Goal: Task Accomplishment & Management: Manage account settings

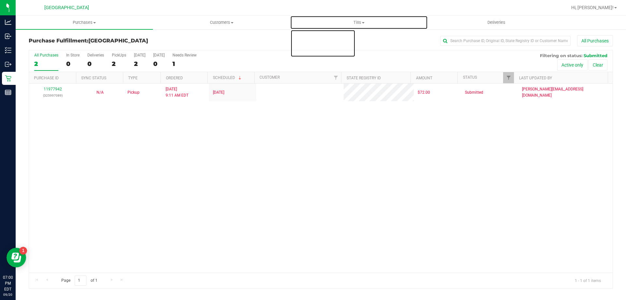
click at [355, 21] on span "Tills" at bounding box center [358, 23] width 137 height 6
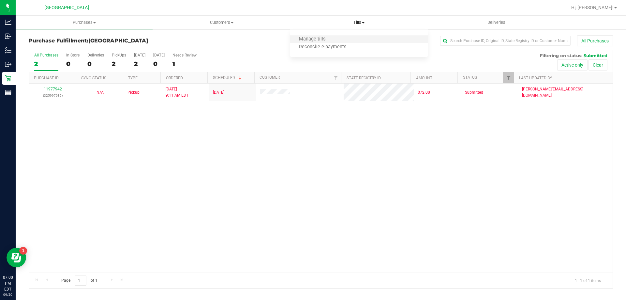
click at [343, 40] on li "Manage tills" at bounding box center [358, 40] width 137 height 8
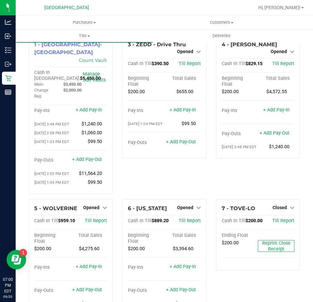
click at [204, 228] on div "6 - VERMONT Opened Close Till Cash In Till $889.20 Till Report Beginning Float …" at bounding box center [164, 260] width 94 height 122
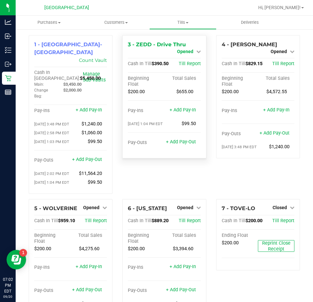
click at [186, 49] on span "Opened" at bounding box center [185, 51] width 16 height 5
click at [184, 58] on link "Close Till" at bounding box center [186, 57] width 18 height 5
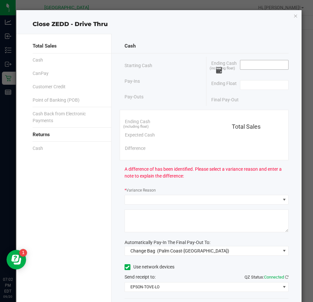
click at [256, 64] on input at bounding box center [264, 64] width 48 height 9
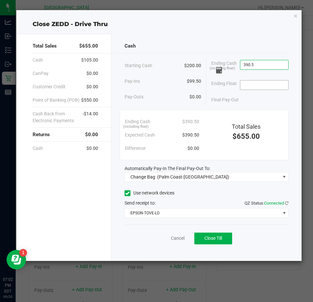
type input "$390.50"
click at [256, 85] on input at bounding box center [264, 85] width 48 height 9
type input "$200.00"
click at [251, 103] on div "Final Pay-Out $190.50" at bounding box center [249, 99] width 77 height 13
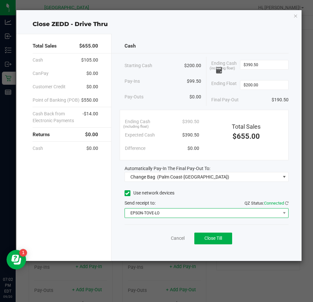
click at [269, 214] on span "EPSON-TOVE-LO" at bounding box center [202, 213] width 155 height 9
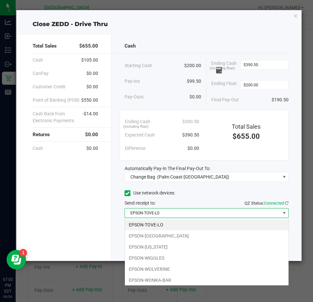
scroll to position [10, 164]
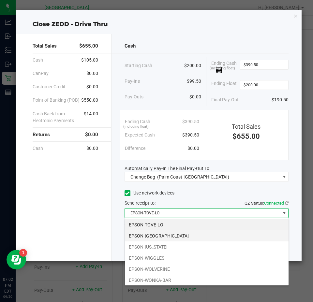
click at [169, 236] on li "EPSON-VANUATU" at bounding box center [207, 235] width 164 height 11
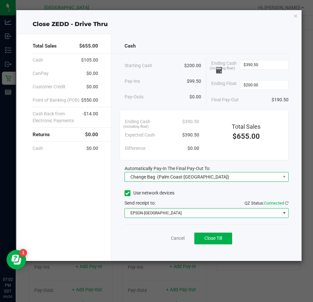
click at [207, 178] on span "Change Bag (Palm Coast-Vault)" at bounding box center [202, 176] width 155 height 9
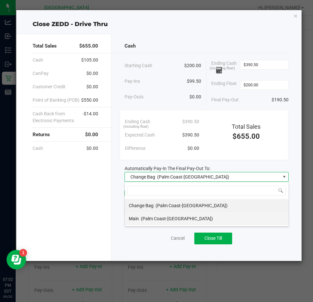
click at [179, 218] on span "(Palm Coast-[GEOGRAPHIC_DATA])" at bounding box center [177, 218] width 72 height 5
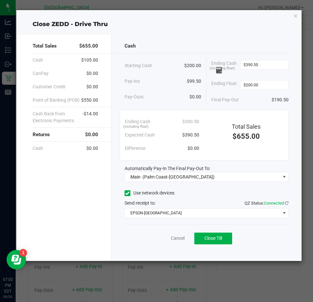
click at [212, 193] on div "Use network devices" at bounding box center [207, 193] width 164 height 10
click at [220, 239] on span "Close Till" at bounding box center [213, 238] width 18 height 5
click at [296, 17] on icon "button" at bounding box center [295, 16] width 5 height 8
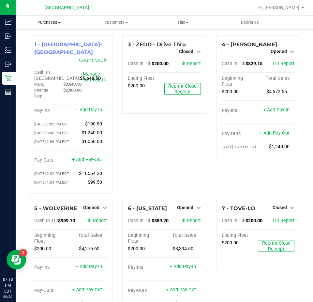
click at [54, 22] on span "Purchases" at bounding box center [49, 23] width 67 height 6
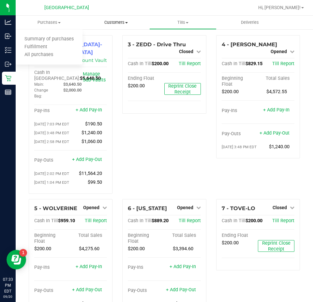
click at [122, 22] on span "Customers" at bounding box center [116, 23] width 66 height 6
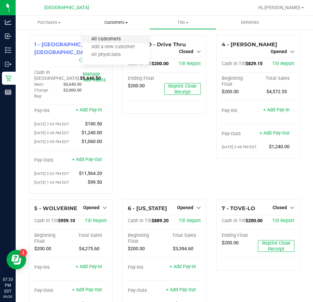
click at [111, 38] on span "All customers" at bounding box center [105, 40] width 47 height 6
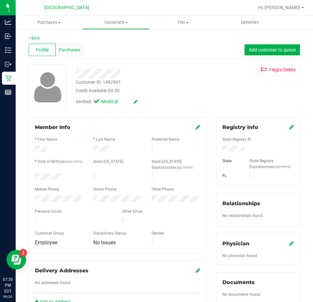
click at [66, 50] on span "Purchases" at bounding box center [70, 50] width 22 height 7
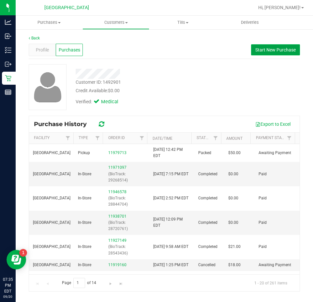
click at [265, 51] on span "Start New Purchase" at bounding box center [275, 49] width 40 height 5
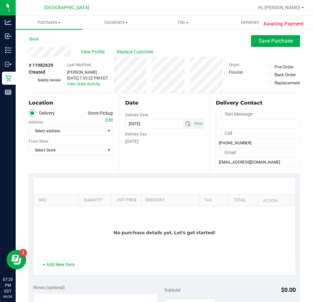
click at [79, 113] on icon at bounding box center [81, 113] width 4 height 0
click at [0, 0] on input "Store Pickup" at bounding box center [0, 0] width 0 height 0
click at [79, 127] on span "Select Store" at bounding box center [67, 130] width 76 height 9
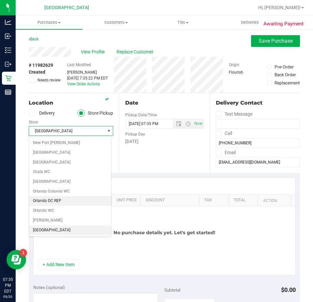
scroll to position [293, 0]
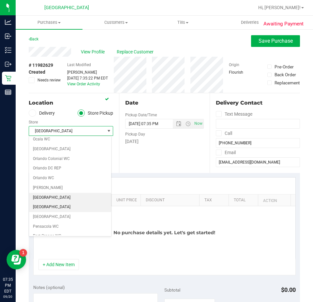
click at [58, 206] on li "[GEOGRAPHIC_DATA]" at bounding box center [70, 207] width 82 height 10
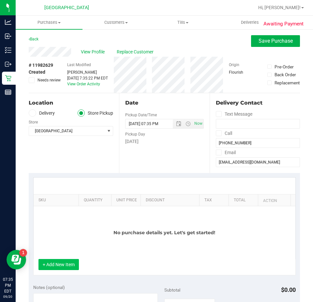
click at [64, 265] on button "+ Add New Item" at bounding box center [58, 264] width 40 height 11
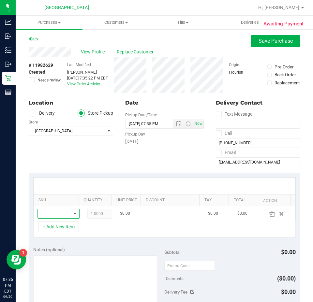
click at [72, 213] on span "NO DATA FOUND" at bounding box center [74, 213] width 5 height 5
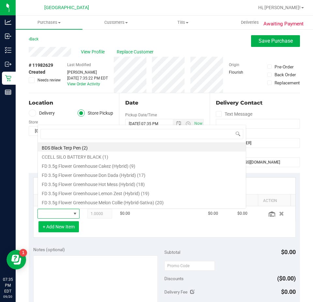
scroll to position [10, 27]
type input "grav"
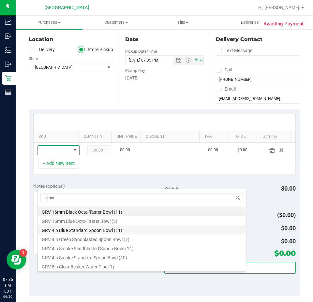
scroll to position [65, 0]
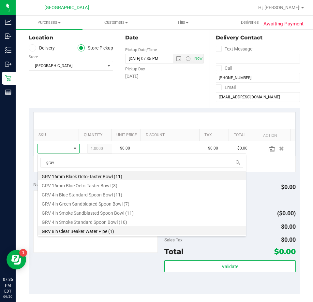
click at [106, 231] on li "GRV 8in Clear Beaker Water Pipe (1)" at bounding box center [142, 230] width 208 height 9
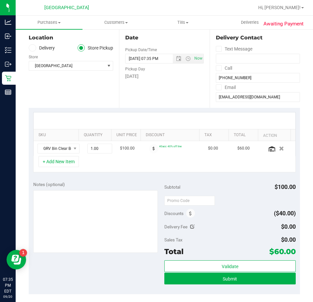
click at [227, 179] on div "Notes (optional) Subtotal $100.00 Discounts ($40.00) Delivery Fee $0.00 Sales T…" at bounding box center [164, 235] width 271 height 117
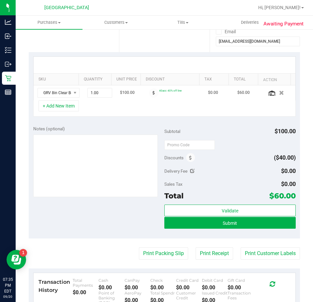
scroll to position [130, 0]
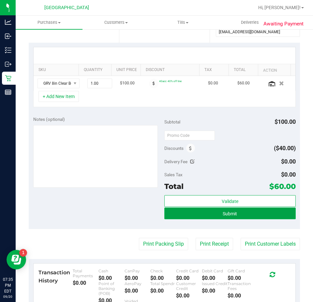
click at [232, 214] on span "Submit" at bounding box center [230, 213] width 14 height 5
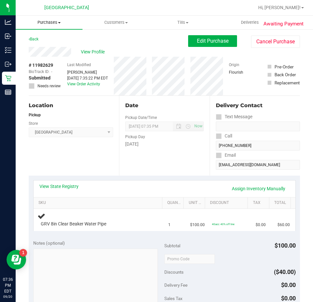
click at [51, 22] on span "Purchases" at bounding box center [49, 23] width 67 height 6
click at [38, 45] on span "Fulfillment" at bounding box center [36, 47] width 40 height 6
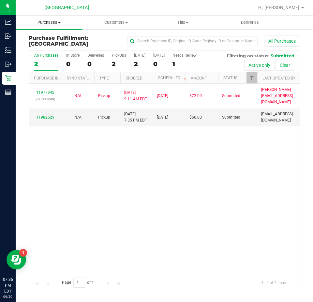
click at [49, 21] on span "Purchases" at bounding box center [49, 23] width 67 height 6
click at [42, 50] on li "Fulfillment" at bounding box center [49, 47] width 67 height 8
click at [182, 21] on span "Tills" at bounding box center [183, 23] width 66 height 6
click at [174, 37] on span "Manage tills" at bounding box center [171, 40] width 44 height 6
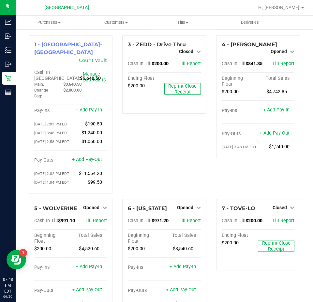
click at [114, 229] on div "5 - WOLVERINE Opened Close Till Cash In Till $991.10 Till Report Beginning Floa…" at bounding box center [71, 260] width 94 height 122
click at [211, 220] on div "7 - TOVE-LO Closed Open Till Cash In Till $200.00 Till Report Ending Float $200…" at bounding box center [258, 260] width 94 height 122
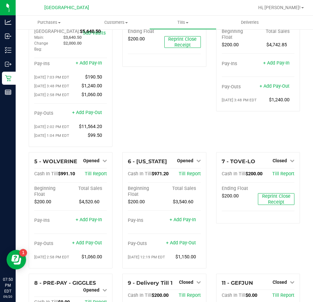
scroll to position [39, 0]
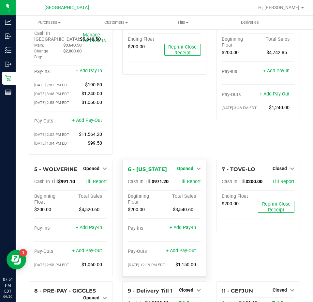
click at [183, 172] on div "Opened" at bounding box center [189, 169] width 24 height 8
click at [183, 170] on span "Opened" at bounding box center [185, 168] width 16 height 5
click at [181, 184] on link "Close Till" at bounding box center [186, 181] width 18 height 5
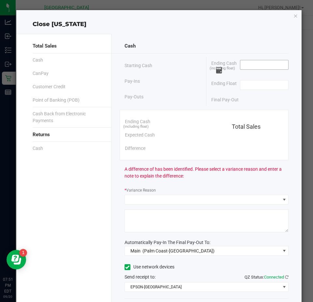
click at [240, 64] on input at bounding box center [264, 64] width 48 height 9
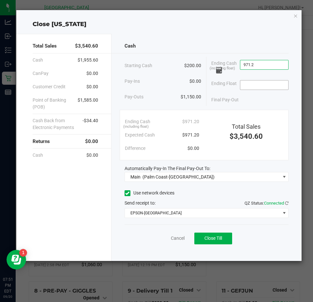
type input "$971.20"
click at [251, 86] on input at bounding box center [264, 85] width 48 height 9
type input "$200.00"
click at [255, 108] on div "Cash Starting Cash $200.00 Pay-Ins $0.00 Pay-Outs $1,150.00 Ending Cash (includ…" at bounding box center [206, 147] width 190 height 227
click at [217, 240] on span "Close Till" at bounding box center [213, 238] width 18 height 5
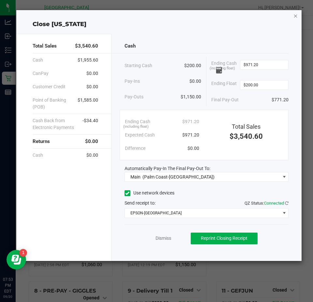
click at [294, 16] on icon "button" at bounding box center [295, 16] width 5 height 8
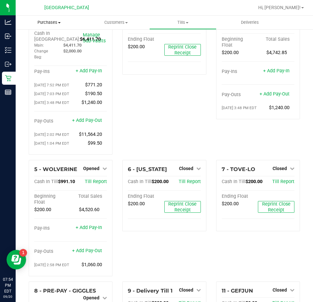
click at [44, 22] on span "Purchases" at bounding box center [49, 23] width 67 height 6
click at [37, 46] on span "Fulfillment" at bounding box center [36, 47] width 40 height 6
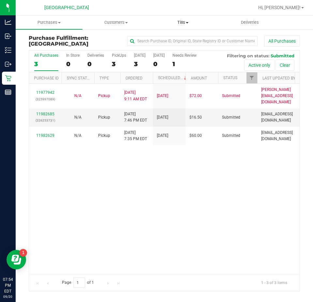
click at [181, 23] on span "Tills" at bounding box center [183, 23] width 66 height 6
click at [178, 37] on span "Manage tills" at bounding box center [171, 40] width 44 height 6
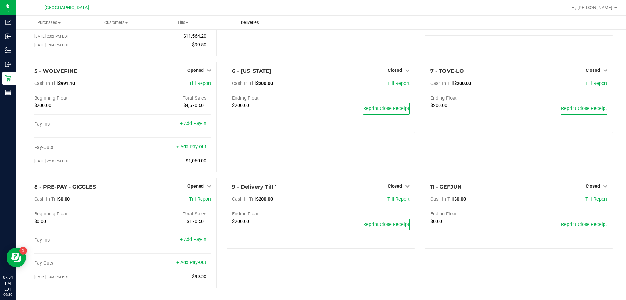
scroll to position [113, 0]
click at [222, 198] on div "9 - Delivery Till 1 Closed Open Till Cash In Till $200.00 Till Report Ending Fl…" at bounding box center [321, 235] width 198 height 116
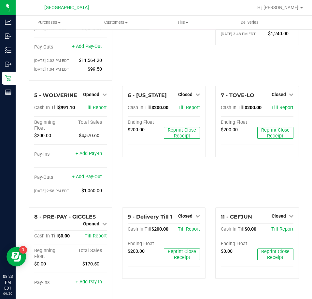
click at [211, 157] on div "7 - TOVE-LO Closed Open Till Cash In Till $200.00 Till Report Ending Float $200…" at bounding box center [258, 147] width 94 height 122
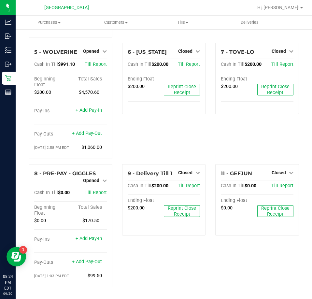
scroll to position [0, 0]
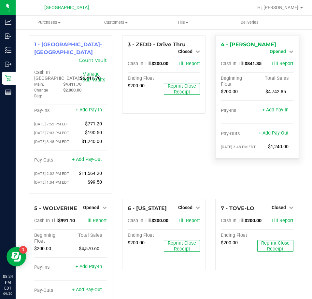
click at [275, 49] on span "Opened" at bounding box center [278, 51] width 16 height 5
click at [277, 56] on link "Close Till" at bounding box center [279, 57] width 18 height 5
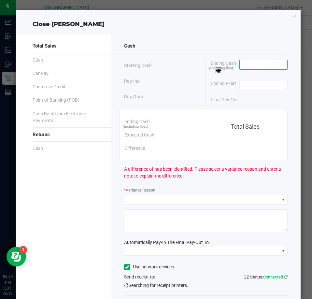
click at [267, 64] on input at bounding box center [264, 64] width 48 height 9
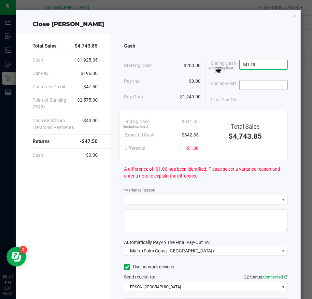
type input "$841.35"
click at [263, 85] on input at bounding box center [264, 85] width 48 height 9
type input "$200.00"
click at [260, 77] on div "Ending Float $200.00" at bounding box center [249, 85] width 77 height 16
click at [246, 66] on input "841.35" at bounding box center [264, 64] width 48 height 9
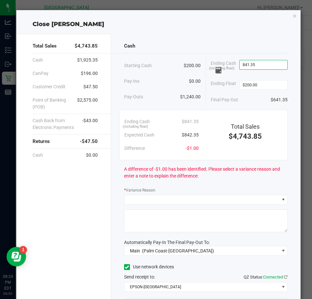
click at [244, 65] on input "841.35" at bounding box center [264, 64] width 48 height 9
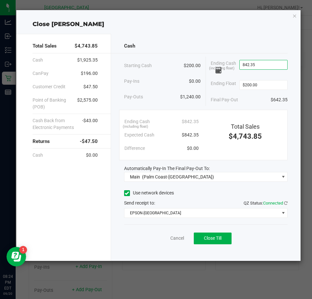
type input "$842.35"
click at [249, 99] on div "Final Pay-Out $642.35" at bounding box center [249, 99] width 77 height 13
click at [226, 237] on button "Close Till" at bounding box center [213, 239] width 38 height 12
click at [295, 17] on icon "button" at bounding box center [295, 16] width 5 height 8
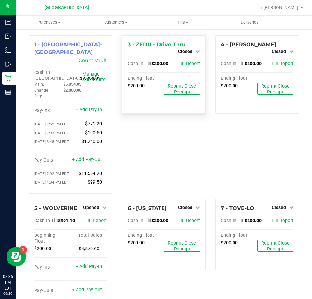
scroll to position [158, 0]
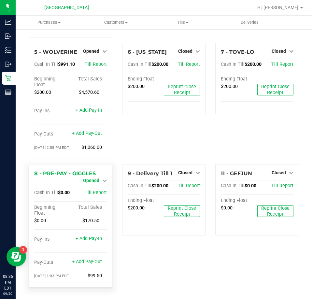
click at [96, 179] on span "Opened" at bounding box center [91, 180] width 16 height 5
click at [96, 186] on link "Close Till" at bounding box center [92, 186] width 18 height 5
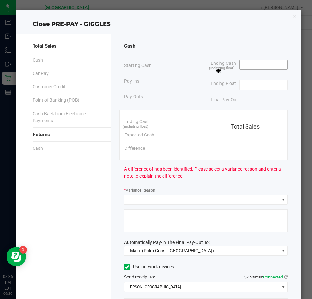
click at [246, 66] on input at bounding box center [264, 64] width 48 height 9
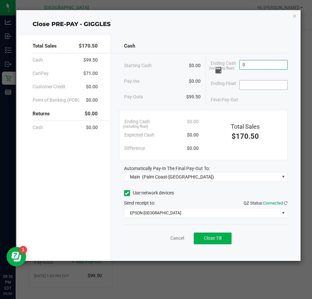
type input "$0.00"
click at [247, 83] on input at bounding box center [264, 85] width 48 height 9
type input "$0.00"
click at [254, 104] on div "Final Pay-Out $0.00" at bounding box center [249, 99] width 77 height 13
click at [211, 239] on span "Close Till" at bounding box center [213, 238] width 18 height 5
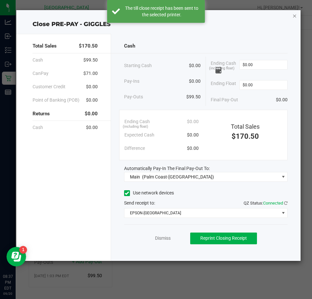
click at [293, 15] on icon "button" at bounding box center [295, 16] width 5 height 8
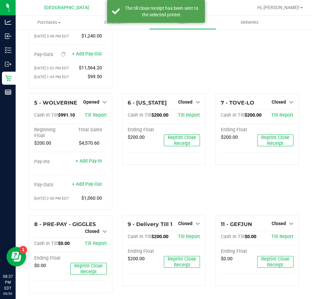
scroll to position [112, 0]
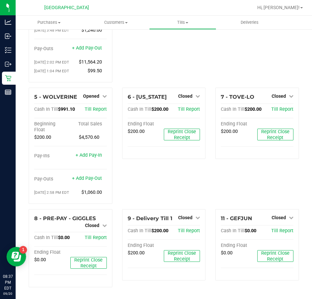
drag, startPoint x: 219, startPoint y: 181, endPoint x: 213, endPoint y: 184, distance: 6.4
click at [214, 183] on div "7 - TOVE-LO Closed Open Till Cash In Till $200.00 Till Report Ending Float $200…" at bounding box center [258, 149] width 94 height 122
click at [213, 184] on div "7 - TOVE-LO Closed Open Till Cash In Till $200.00 Till Report Ending Float $200…" at bounding box center [258, 149] width 94 height 122
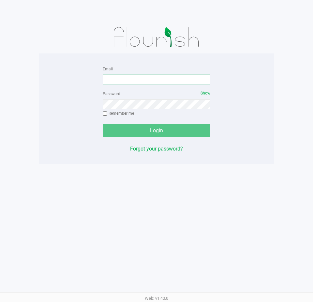
click at [135, 84] on input "Email" at bounding box center [157, 80] width 108 height 10
type input "[EMAIL_ADDRESS][DOMAIN_NAME]"
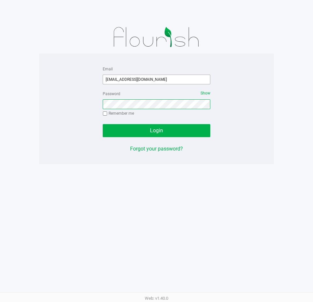
click at [103, 124] on button "Login" at bounding box center [157, 130] width 108 height 13
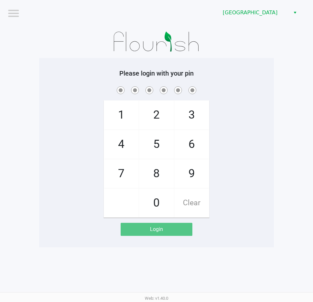
click at [125, 108] on span "1" at bounding box center [121, 115] width 35 height 29
checkbox input "true"
click at [123, 135] on span "4" at bounding box center [121, 144] width 35 height 29
checkbox input "true"
click at [190, 174] on span "9" at bounding box center [191, 173] width 35 height 29
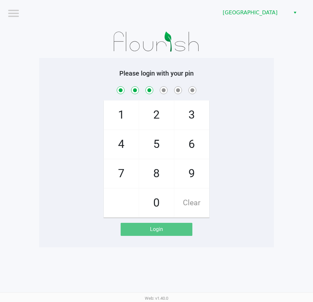
checkbox input "true"
click at [149, 200] on span "0" at bounding box center [156, 203] width 35 height 29
checkbox input "true"
click at [121, 180] on span "7" at bounding box center [121, 173] width 35 height 29
checkbox input "true"
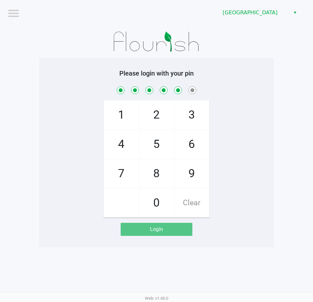
click at [124, 126] on span "1" at bounding box center [121, 115] width 35 height 29
checkbox input "true"
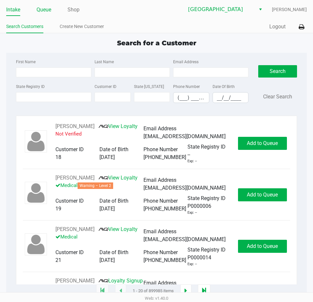
click at [41, 9] on link "Queue" at bounding box center [44, 9] width 15 height 9
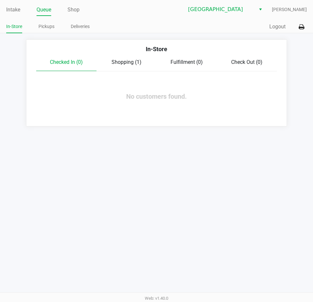
click at [128, 65] on span "Shopping (1)" at bounding box center [126, 62] width 30 height 6
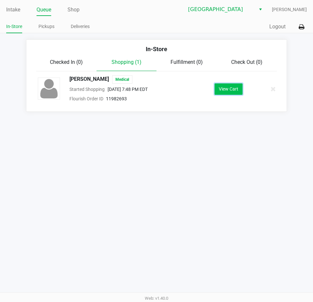
click at [230, 88] on button "View Cart" at bounding box center [228, 88] width 28 height 11
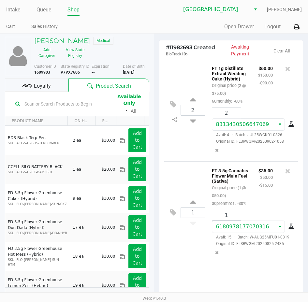
scroll to position [83, 0]
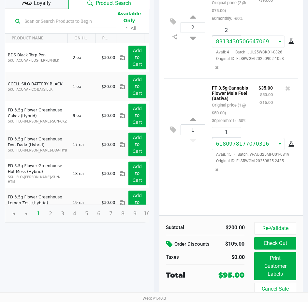
click at [169, 244] on icon at bounding box center [170, 244] width 8 height 7
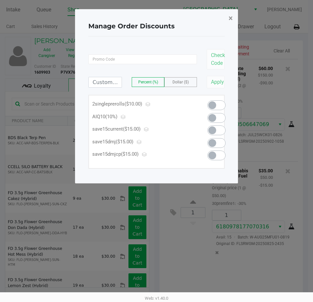
click at [231, 20] on span "×" at bounding box center [231, 18] width 4 height 9
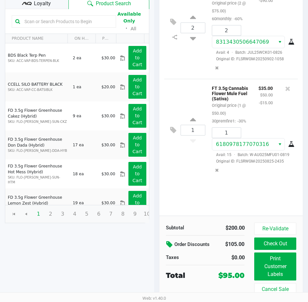
scroll to position [83, 0]
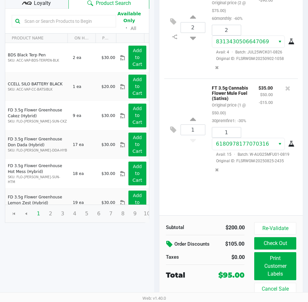
click at [169, 243] on icon at bounding box center [170, 244] width 8 height 7
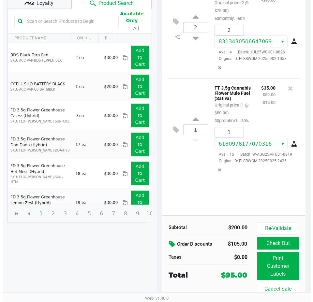
scroll to position [0, 0]
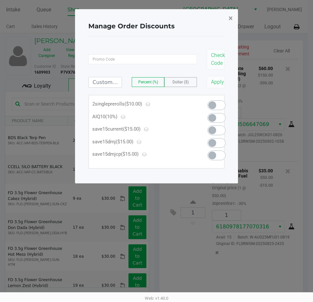
click at [232, 17] on span "×" at bounding box center [231, 18] width 4 height 9
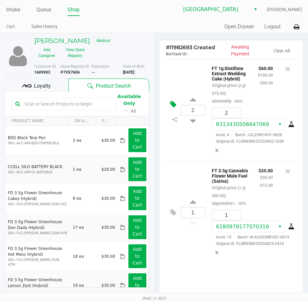
click at [171, 106] on icon at bounding box center [173, 104] width 6 height 7
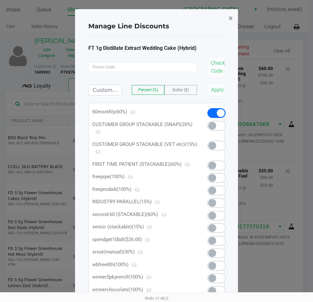
click at [231, 17] on span "×" at bounding box center [231, 18] width 4 height 9
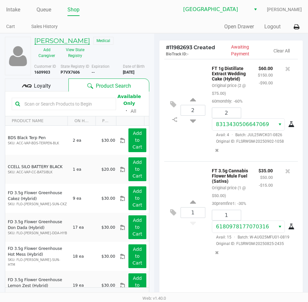
click at [62, 40] on h5 "David Revenkov" at bounding box center [62, 41] width 56 height 8
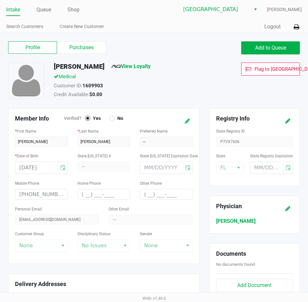
click at [185, 121] on icon at bounding box center [187, 121] width 5 height 5
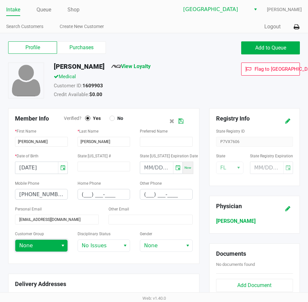
click at [53, 244] on span "None" at bounding box center [36, 246] width 35 height 8
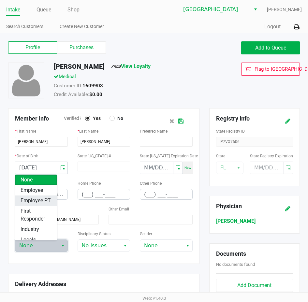
click at [36, 202] on span "Employee PT" at bounding box center [36, 201] width 30 height 8
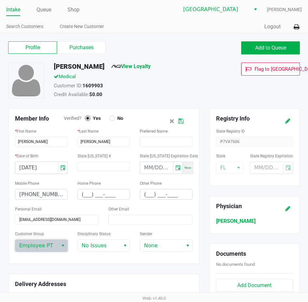
click at [180, 121] on icon at bounding box center [180, 121] width 5 height 5
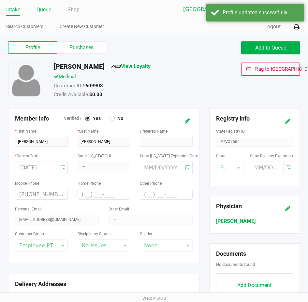
click at [42, 7] on link "Queue" at bounding box center [44, 9] width 15 height 9
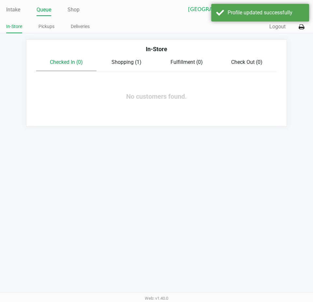
click at [129, 61] on span "Shopping (1)" at bounding box center [126, 62] width 30 height 6
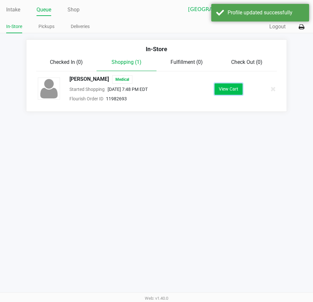
click at [230, 92] on button "View Cart" at bounding box center [228, 88] width 28 height 11
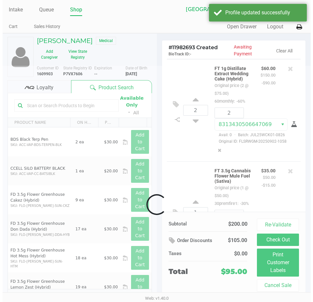
scroll to position [82, 0]
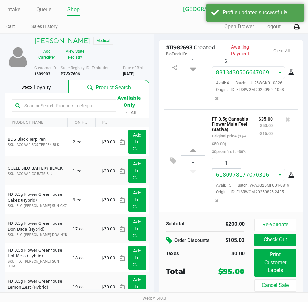
click at [170, 240] on icon at bounding box center [170, 240] width 8 height 7
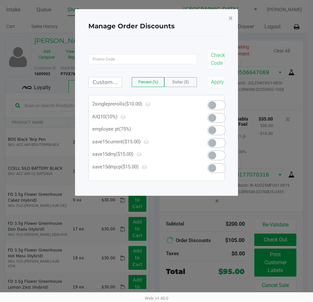
click at [214, 130] on span at bounding box center [212, 130] width 8 height 8
type input "75.00"
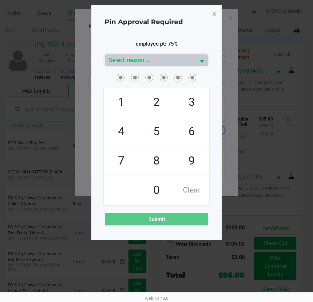
scroll to position [84, 0]
click at [128, 95] on span "1" at bounding box center [121, 102] width 35 height 29
checkbox input "true"
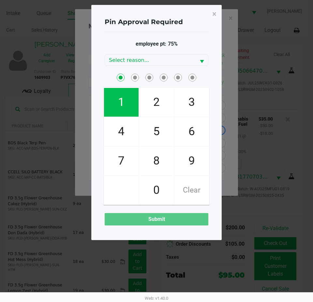
click at [127, 128] on span "4" at bounding box center [121, 131] width 35 height 29
checkbox input "true"
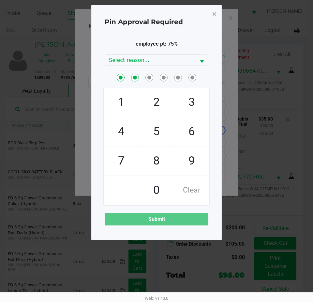
click at [198, 162] on span "9" at bounding box center [191, 161] width 35 height 29
checkbox input "true"
drag, startPoint x: 163, startPoint y: 189, endPoint x: 137, endPoint y: 166, distance: 34.7
click at [162, 189] on span "0" at bounding box center [156, 190] width 35 height 29
checkbox input "true"
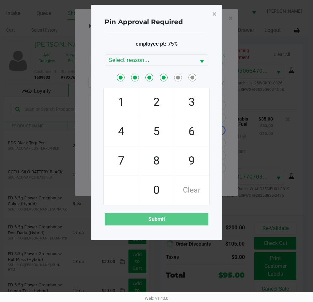
click at [116, 156] on span "7" at bounding box center [121, 161] width 35 height 29
checkbox input "true"
click at [120, 101] on span "1" at bounding box center [121, 102] width 35 height 29
checkbox input "true"
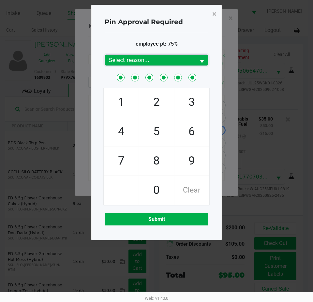
click at [186, 61] on span "Select reason..." at bounding box center [150, 60] width 83 height 8
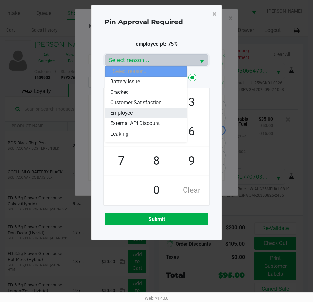
click at [141, 111] on li "Employee" at bounding box center [146, 113] width 82 height 10
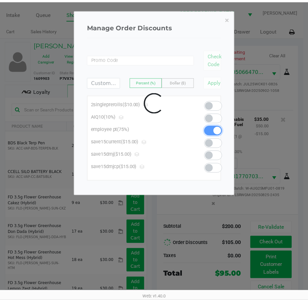
scroll to position [95, 0]
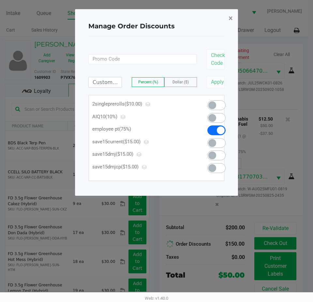
click at [231, 17] on span "×" at bounding box center [231, 18] width 4 height 9
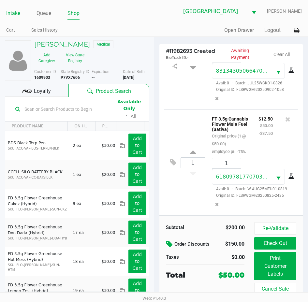
click at [12, 13] on link "Intake" at bounding box center [13, 13] width 14 height 9
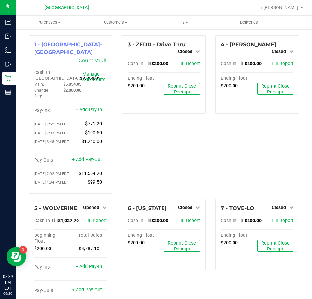
click at [118, 220] on div "6 - [US_STATE] Closed Open Till Cash In Till $200.00 Till Report Ending Float $…" at bounding box center [164, 260] width 94 height 122
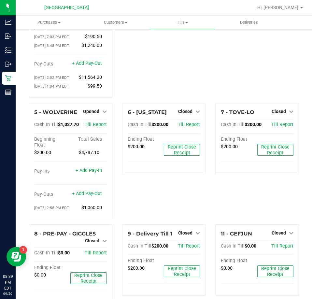
scroll to position [98, 0]
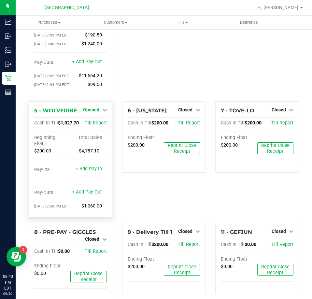
click at [97, 111] on span "Opened" at bounding box center [91, 109] width 16 height 5
click at [95, 125] on link "Close Till" at bounding box center [92, 123] width 18 height 5
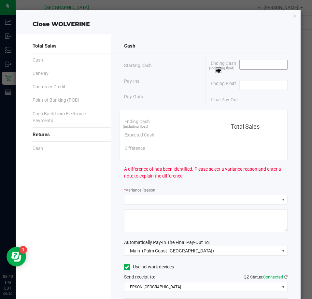
click at [248, 64] on input at bounding box center [264, 64] width 48 height 9
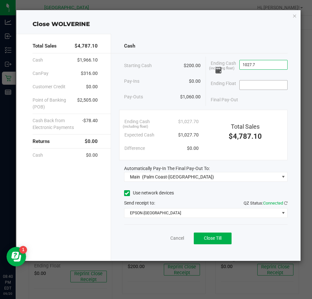
type input "$1,027.70"
click at [259, 84] on input at bounding box center [264, 85] width 48 height 9
type input "$200.00"
click at [251, 99] on div "Final Pay-Out $827.70" at bounding box center [249, 99] width 77 height 13
click at [221, 237] on span "Close Till" at bounding box center [213, 238] width 18 height 5
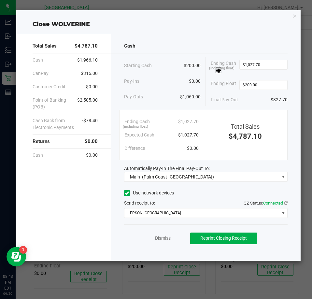
click at [296, 17] on icon "button" at bounding box center [295, 16] width 5 height 8
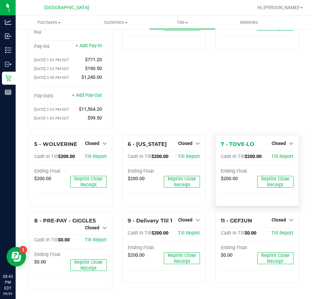
scroll to position [67, 0]
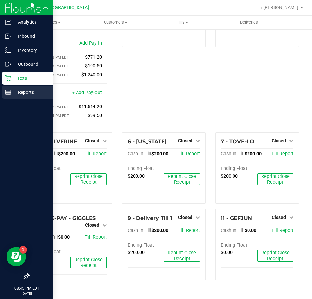
click at [17, 91] on p "Reports" at bounding box center [30, 92] width 39 height 8
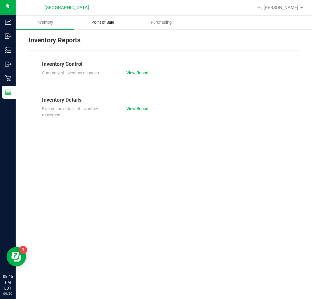
click at [113, 21] on span "Point of Sale" at bounding box center [103, 23] width 40 height 6
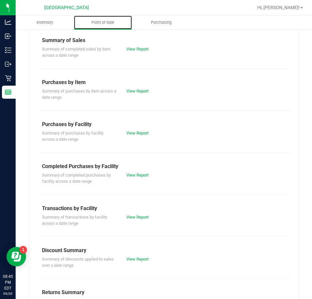
scroll to position [88, 0]
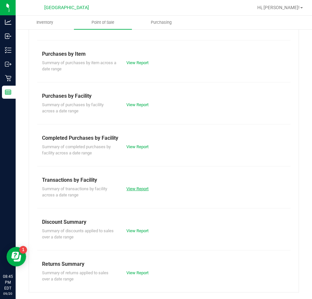
click at [136, 188] on link "View Report" at bounding box center [137, 188] width 22 height 5
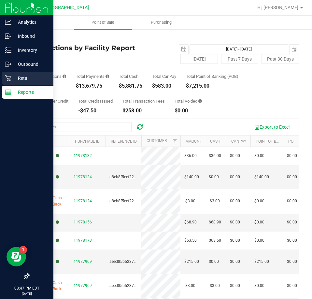
click at [25, 77] on p "Retail" at bounding box center [30, 78] width 39 height 8
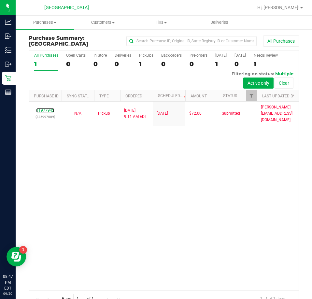
click at [48, 111] on link "11977942" at bounding box center [45, 110] width 18 height 5
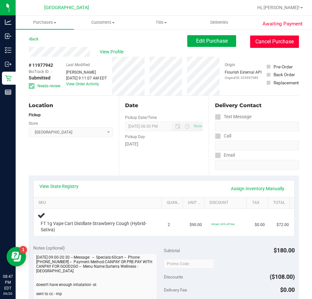
click at [274, 41] on button "Cancel Purchase" at bounding box center [274, 42] width 49 height 12
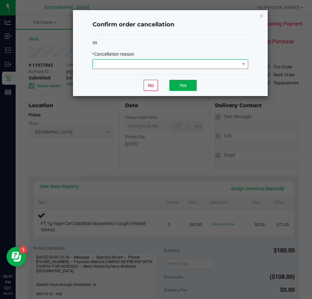
click at [202, 65] on span at bounding box center [166, 64] width 147 height 9
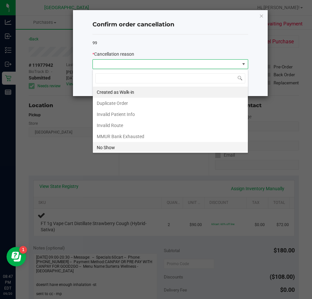
scroll to position [10, 156]
click at [116, 148] on li "No Show" at bounding box center [170, 147] width 155 height 11
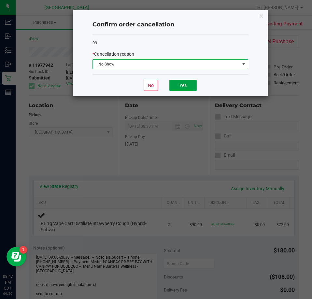
click at [183, 87] on button "Yes" at bounding box center [183, 85] width 27 height 11
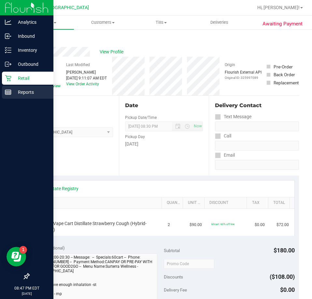
click at [21, 89] on p "Reports" at bounding box center [30, 92] width 39 height 8
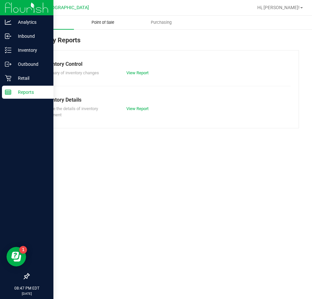
click at [108, 22] on span "Point of Sale" at bounding box center [103, 23] width 40 height 6
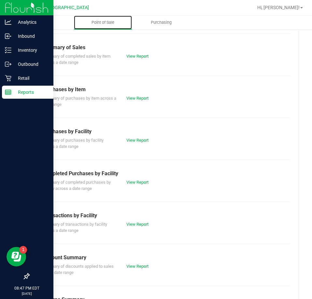
scroll to position [88, 0]
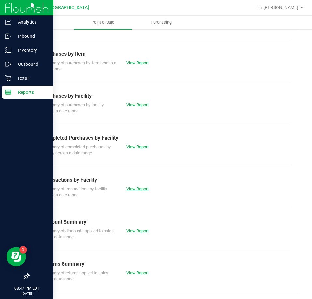
click at [133, 189] on link "View Report" at bounding box center [137, 188] width 22 height 5
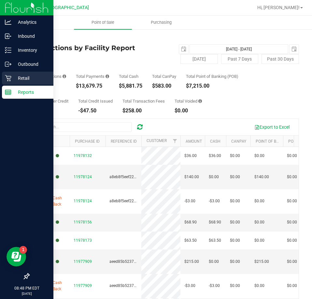
click at [22, 78] on p "Retail" at bounding box center [30, 78] width 39 height 8
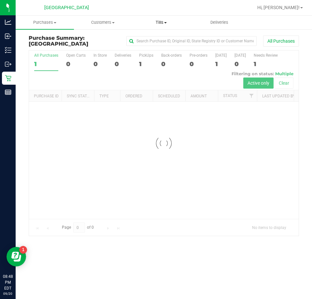
click at [160, 22] on span "Tills" at bounding box center [161, 23] width 58 height 6
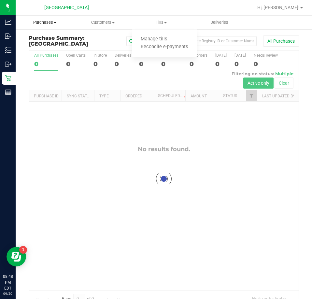
click at [47, 22] on span "Purchases" at bounding box center [45, 23] width 58 height 6
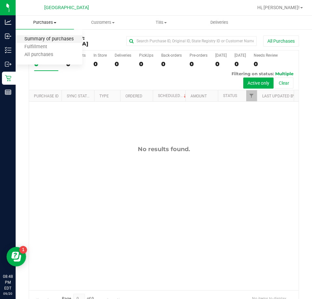
click at [46, 39] on span "Summary of purchases" at bounding box center [49, 40] width 67 height 6
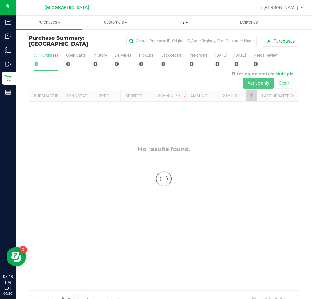
click at [181, 23] on span "Tills" at bounding box center [183, 23] width 66 height 6
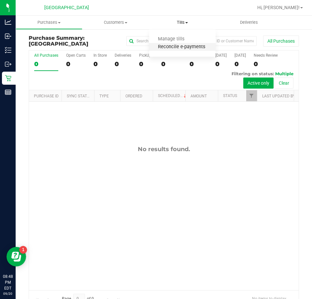
click at [178, 47] on span "Reconcile e-payments" at bounding box center [181, 47] width 65 height 6
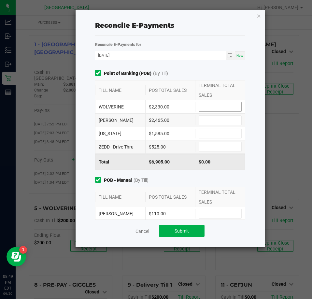
click at [205, 109] on input at bounding box center [220, 106] width 42 height 9
type input "$2,330.00"
click at [206, 122] on input at bounding box center [220, 120] width 42 height 9
type input "$2,465.00"
click at [209, 133] on input at bounding box center [220, 133] width 42 height 9
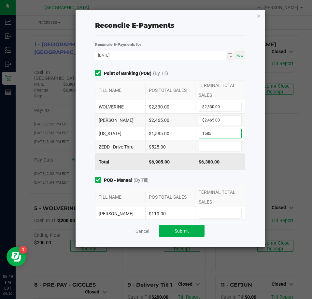
type input "$1,585.00"
drag, startPoint x: 211, startPoint y: 140, endPoint x: 211, endPoint y: 145, distance: 5.5
click at [211, 145] on div "WOLVERINE $2,330.00 $2,330.00 [PERSON_NAME] $2,465.00 $2,465.00 [US_STATE] $1,5…" at bounding box center [170, 126] width 151 height 53
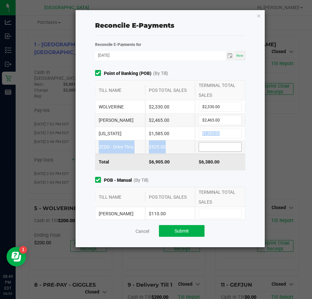
click at [211, 145] on input at bounding box center [220, 146] width 42 height 9
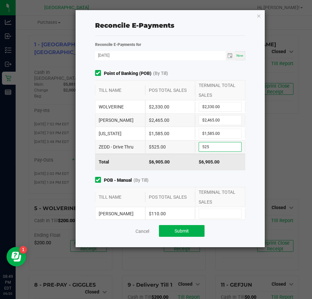
type input "$525.00"
click at [195, 144] on div "$525.00" at bounding box center [220, 147] width 50 height 10
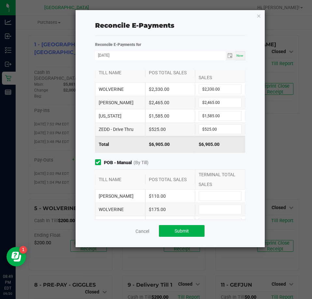
scroll to position [33, 0]
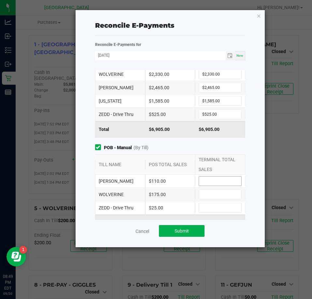
click at [206, 184] on input at bounding box center [220, 181] width 42 height 9
type input "$110.00"
click at [209, 196] on input at bounding box center [220, 194] width 42 height 9
type input "$175.00"
click at [208, 206] on input at bounding box center [220, 207] width 42 height 9
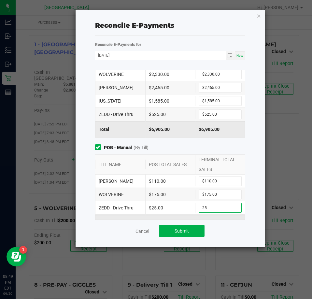
type input "$25.00"
click at [186, 187] on div "$110.00" at bounding box center [170, 181] width 50 height 13
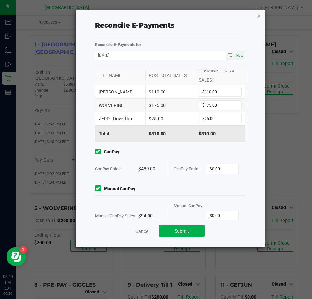
scroll to position [143, 0]
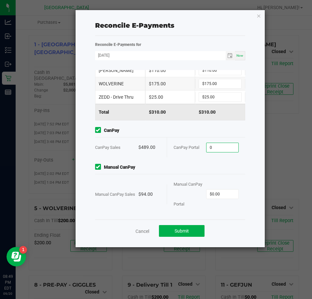
click at [226, 145] on input "0" at bounding box center [223, 147] width 32 height 9
type input "$489.00"
click at [220, 194] on input "0" at bounding box center [223, 194] width 32 height 9
type input "$94.00"
click at [218, 177] on div "Manual CanPay Portal $94.00" at bounding box center [206, 194] width 65 height 40
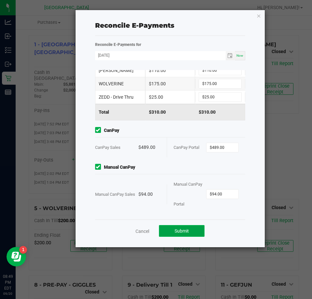
click at [190, 231] on button "Submit" at bounding box center [182, 231] width 46 height 12
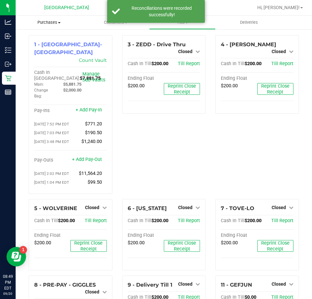
click at [49, 20] on span "Purchases" at bounding box center [49, 23] width 67 height 6
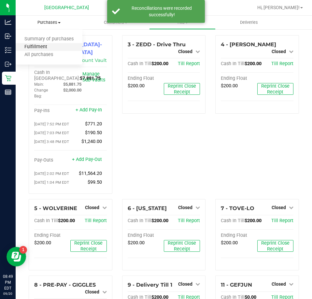
click at [37, 44] on span "Fulfillment" at bounding box center [36, 47] width 40 height 6
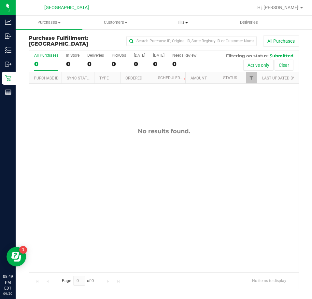
click at [180, 20] on span "Tills" at bounding box center [183, 23] width 66 height 6
click at [175, 39] on span "Manage tills" at bounding box center [171, 40] width 44 height 6
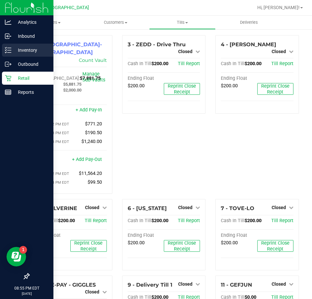
click at [23, 50] on p "Inventory" at bounding box center [30, 50] width 39 height 8
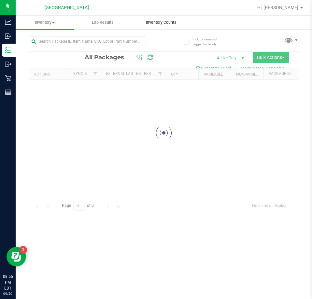
click at [153, 22] on span "Inventory Counts" at bounding box center [161, 23] width 48 height 6
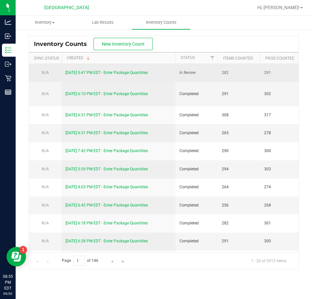
click at [144, 73] on link "[DATE] 5:47 PM EDT - Enter Package Quantities" at bounding box center [107, 72] width 82 height 5
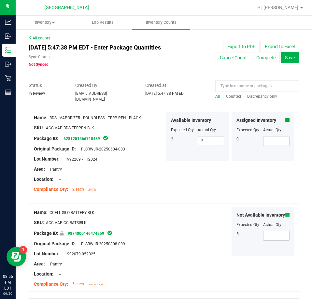
click at [253, 95] on span "Discrepancy only" at bounding box center [262, 96] width 30 height 5
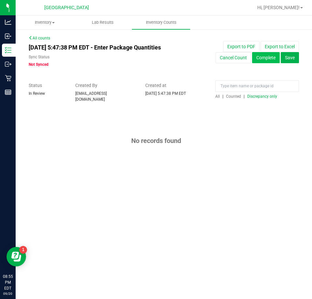
click at [261, 57] on button "Complete" at bounding box center [266, 57] width 28 height 11
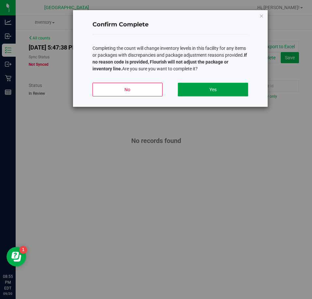
click at [219, 92] on button "Yes" at bounding box center [213, 90] width 70 height 14
